Goal: Find specific page/section: Find specific page/section

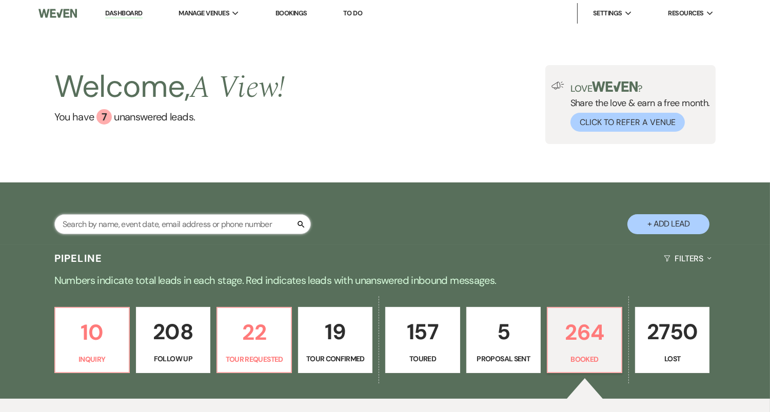
click at [134, 214] on input "text" at bounding box center [182, 224] width 256 height 20
click at [207, 227] on input "text" at bounding box center [182, 224] width 256 height 20
click at [338, 97] on div "Welcome, A View ! You have 7 unanswered lead s . Love ? Share the love & earn a…" at bounding box center [385, 104] width 739 height 79
click at [362, 114] on div "Welcome, A View ! You have 7 unanswered lead s . Love ? Share the love & earn a…" at bounding box center [385, 104] width 739 height 79
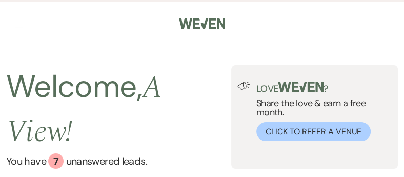
click at [188, 42] on link at bounding box center [202, 23] width 63 height 43
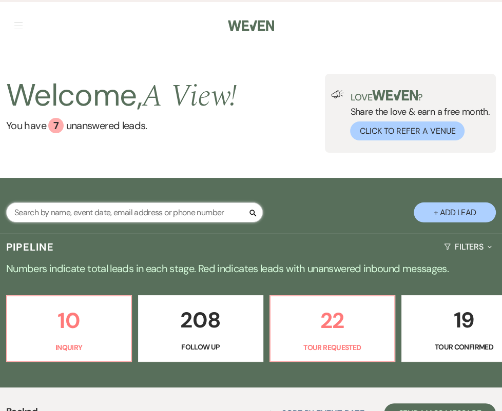
click at [127, 212] on input "text" at bounding box center [134, 213] width 256 height 20
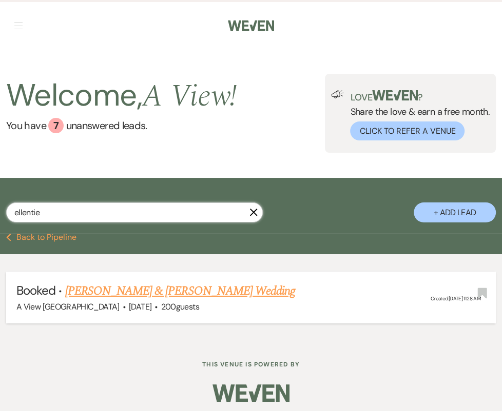
type input "ellentie"
click at [164, 295] on link "[PERSON_NAME] & [PERSON_NAME] Wedding" at bounding box center [180, 291] width 230 height 18
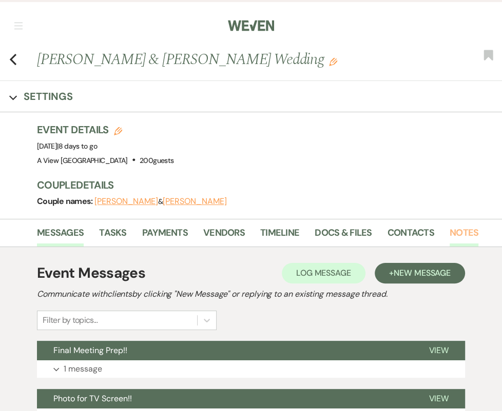
click at [453, 233] on link "Notes" at bounding box center [463, 236] width 29 height 21
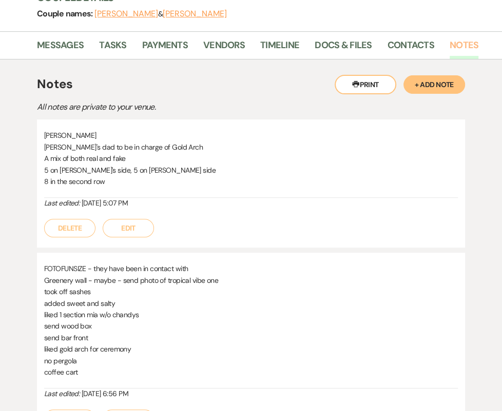
scroll to position [182, 0]
